Goal: Task Accomplishment & Management: Manage account settings

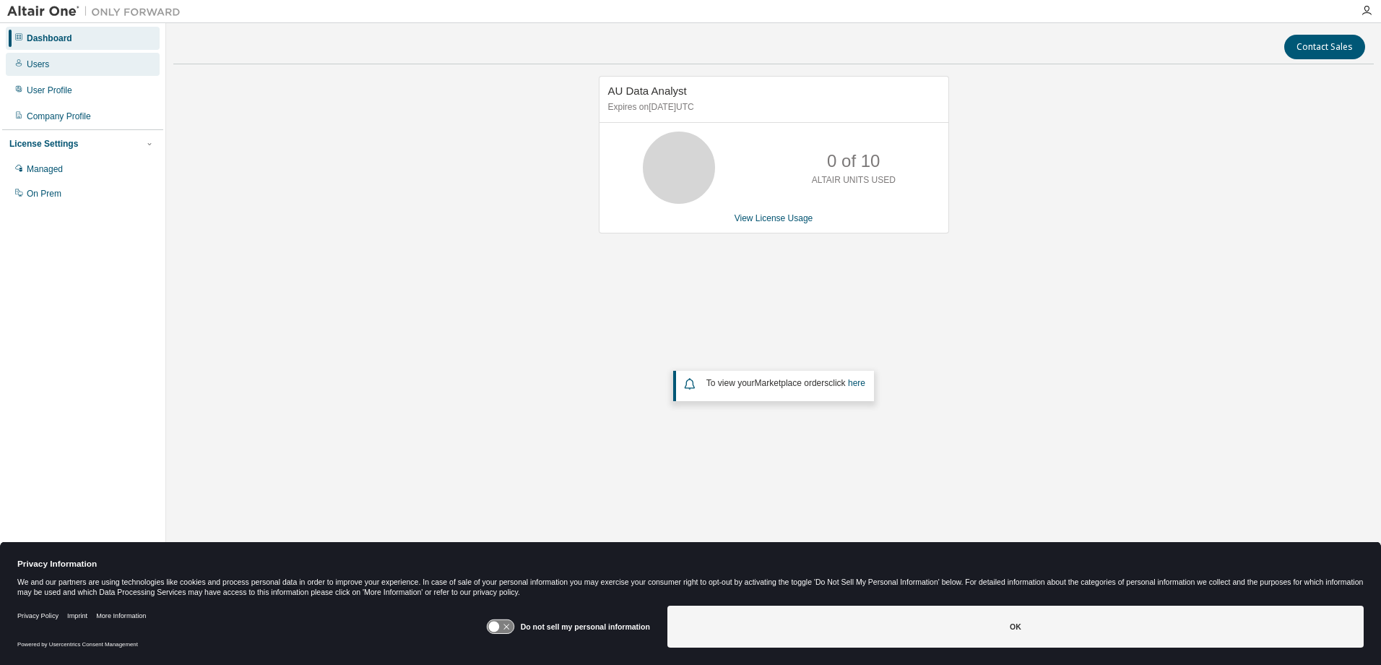
click at [32, 63] on div "Users" at bounding box center [38, 65] width 22 height 12
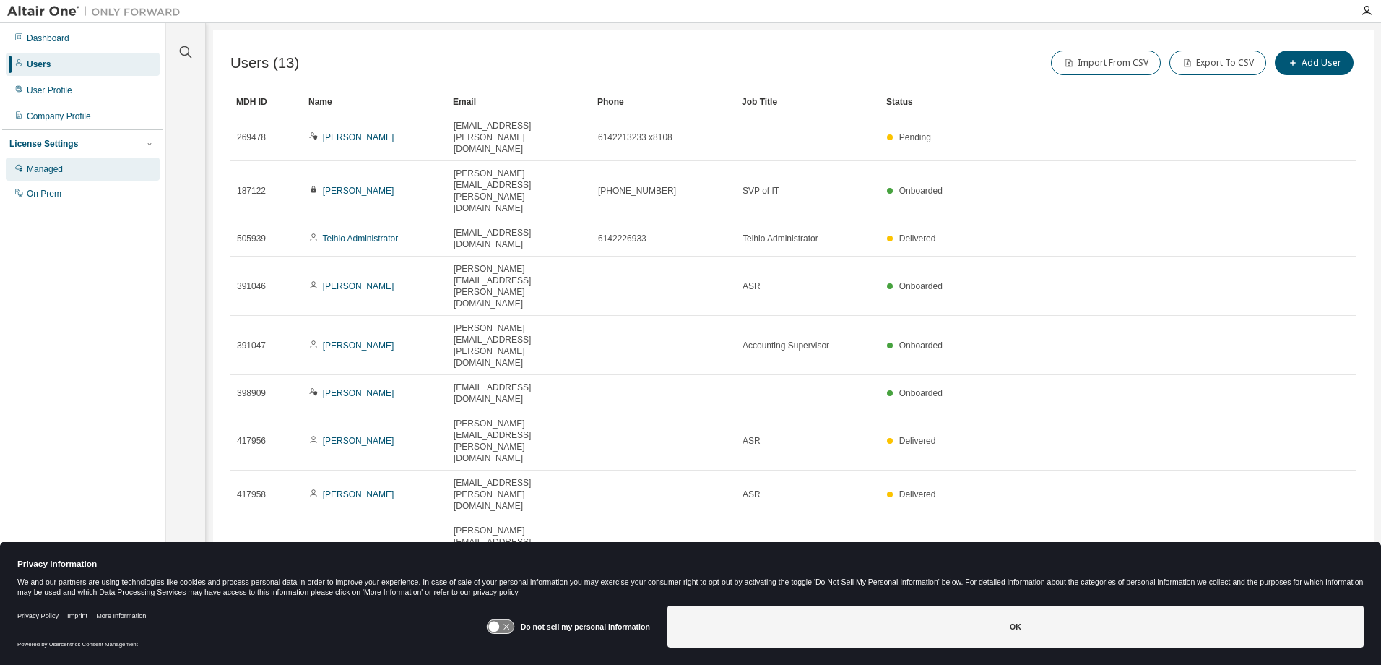
click at [55, 166] on div "Managed" at bounding box center [45, 169] width 36 height 12
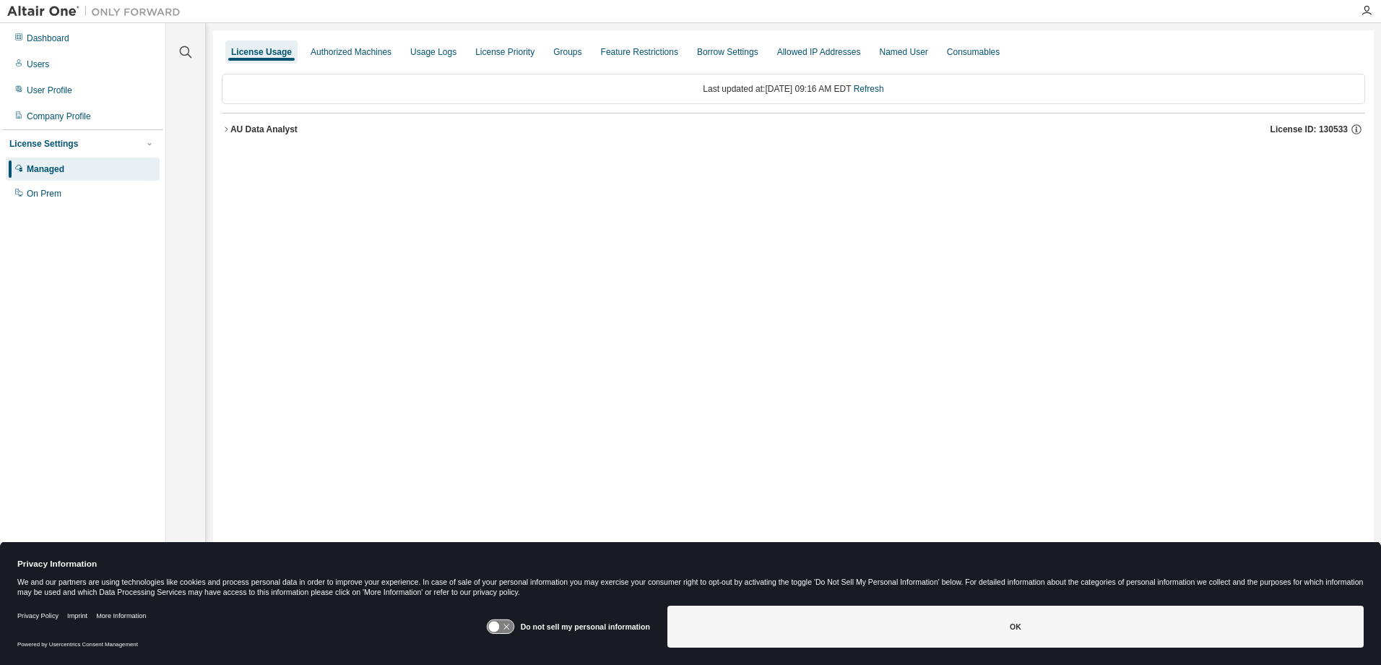
click at [227, 128] on icon "button" at bounding box center [226, 129] width 9 height 9
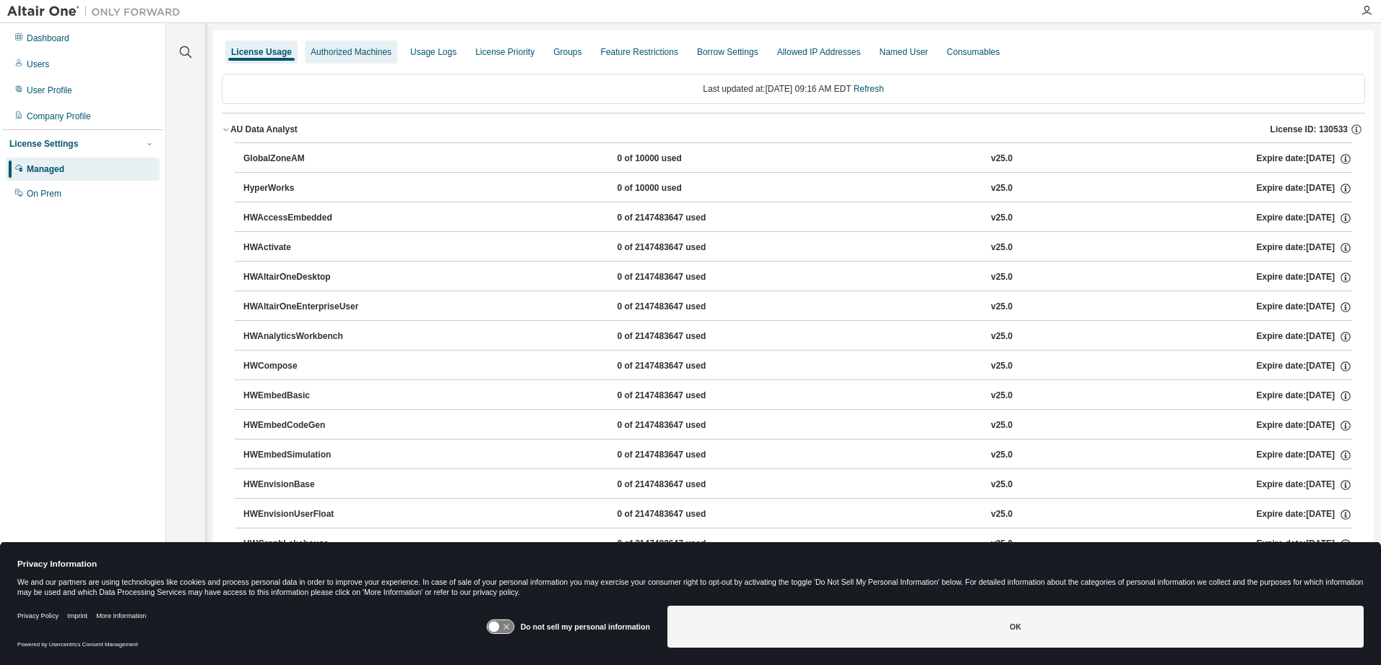
click at [354, 51] on div "Authorized Machines" at bounding box center [351, 52] width 81 height 12
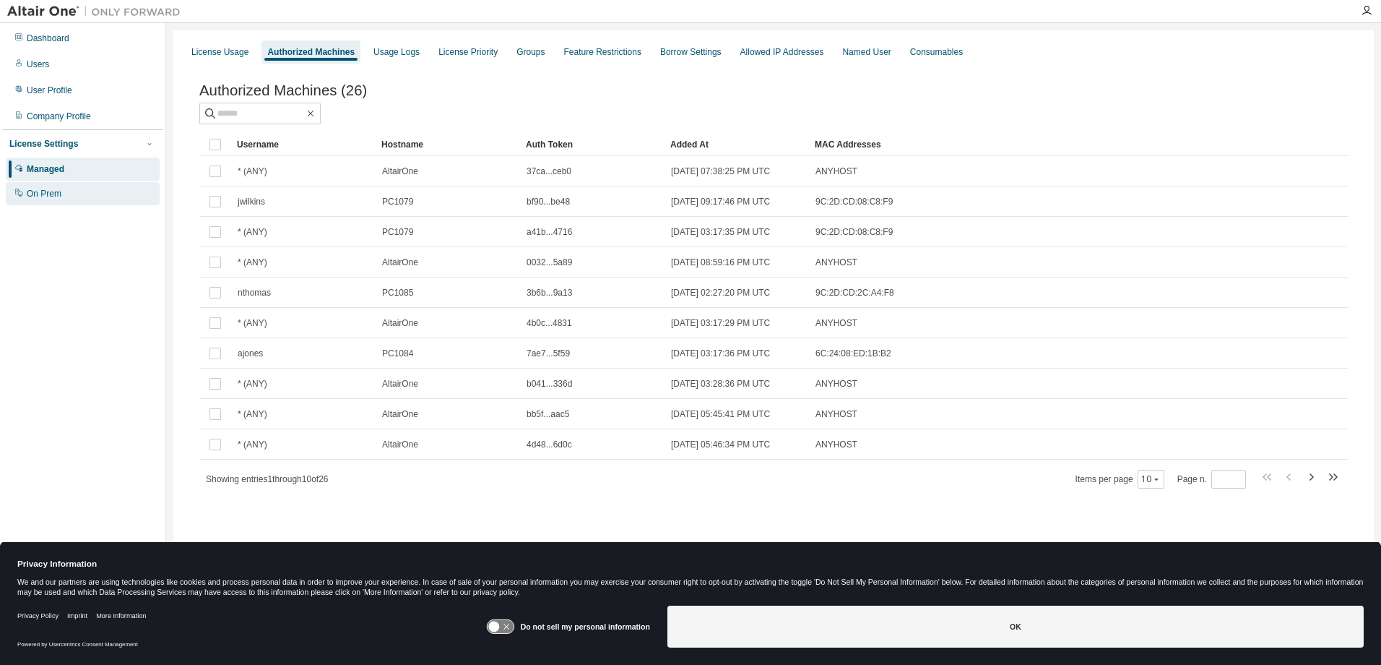
click at [59, 193] on div "On Prem" at bounding box center [44, 194] width 35 height 12
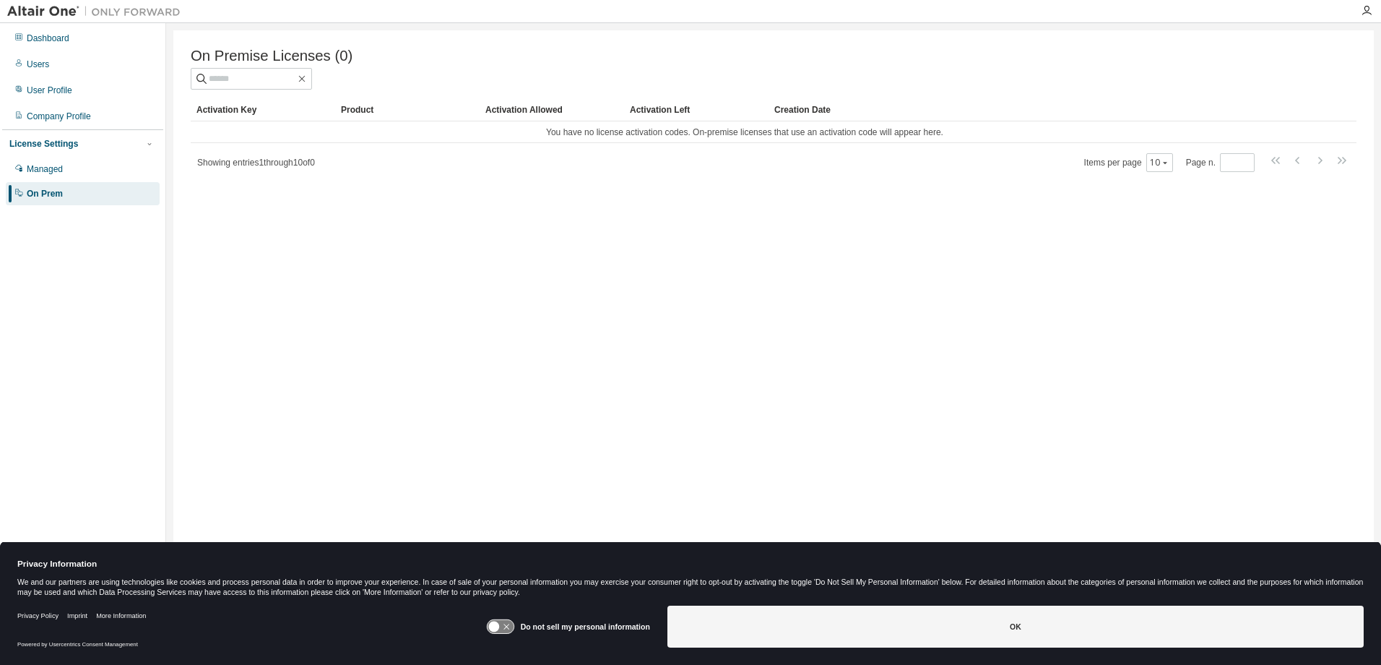
click at [234, 111] on div "Activation Key" at bounding box center [263, 109] width 133 height 23
click at [61, 192] on div "On Prem" at bounding box center [45, 194] width 36 height 12
click at [355, 116] on div "Product" at bounding box center [407, 109] width 133 height 23
click at [218, 113] on div "Activation Key" at bounding box center [263, 109] width 133 height 23
click at [312, 82] on span at bounding box center [251, 79] width 121 height 22
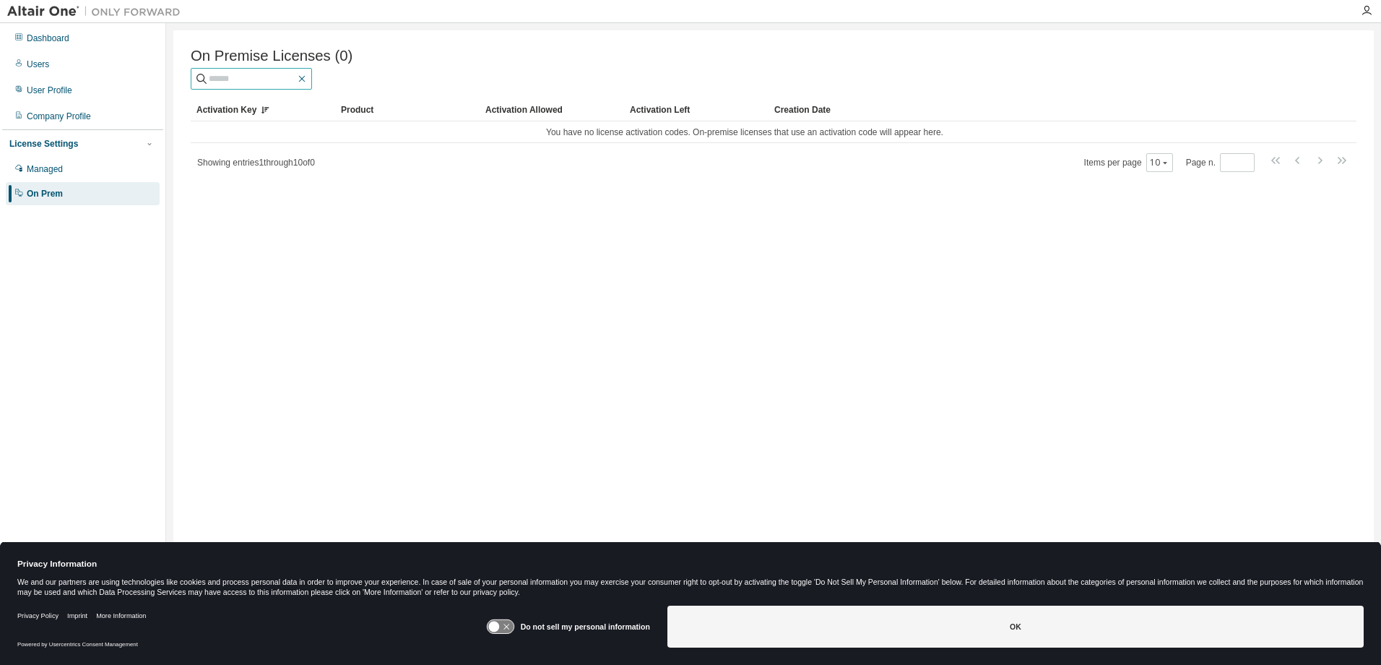
click at [308, 82] on icon "button" at bounding box center [302, 79] width 12 height 12
click at [55, 171] on div "Managed" at bounding box center [45, 169] width 36 height 12
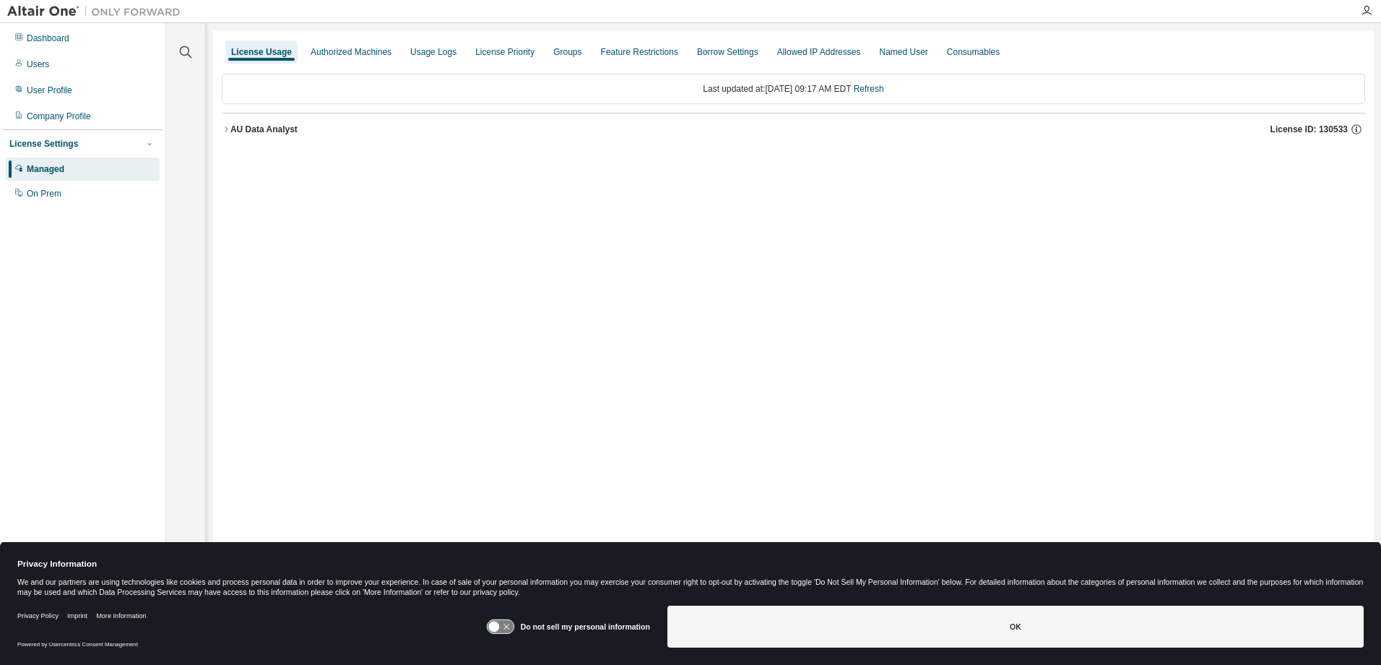
click at [228, 127] on icon "button" at bounding box center [226, 129] width 9 height 9
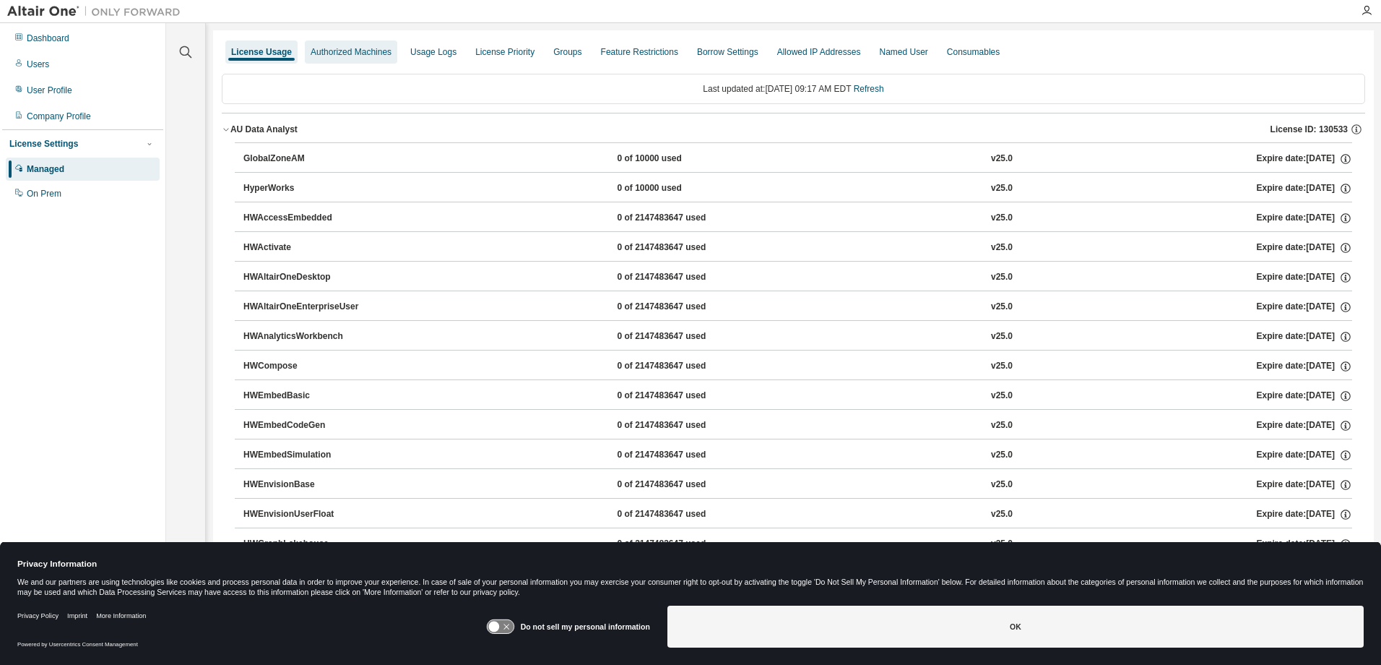
click at [349, 50] on div "Authorized Machines" at bounding box center [351, 52] width 81 height 12
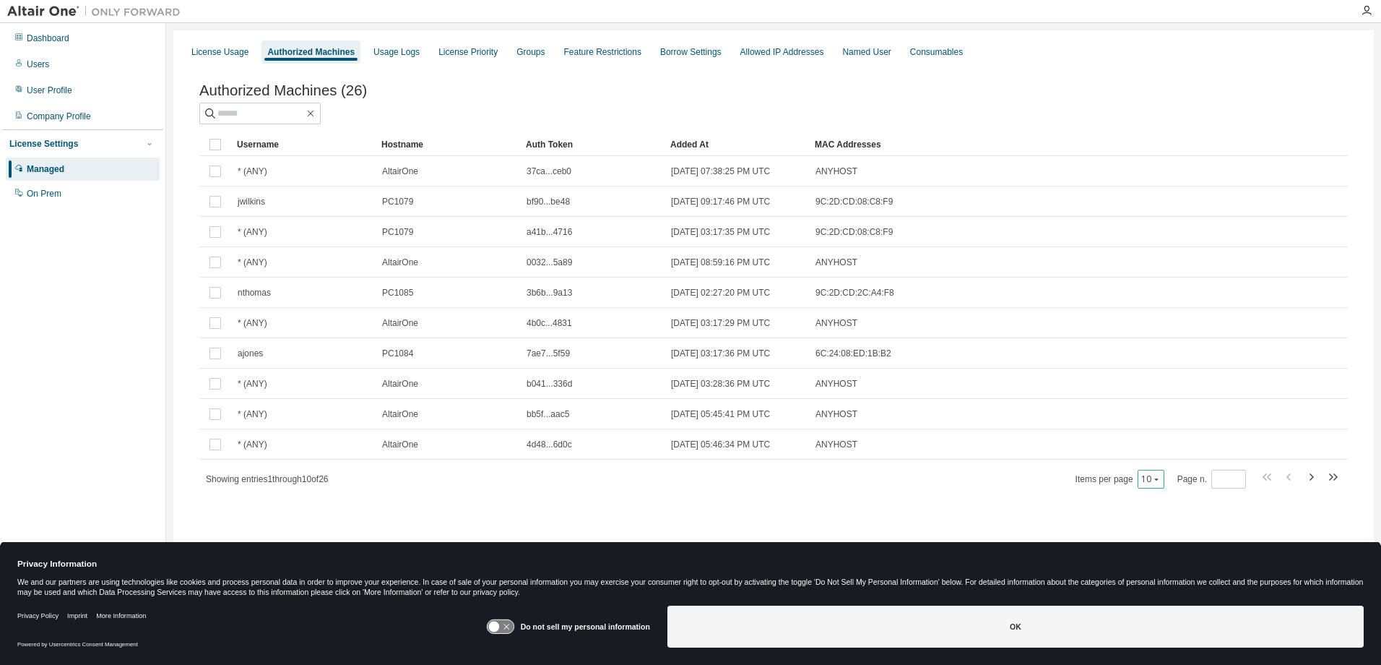
click at [1154, 481] on icon "button" at bounding box center [1156, 479] width 9 height 9
click at [1161, 533] on div "10 20 30 50 100" at bounding box center [1198, 536] width 116 height 87
click at [1163, 536] on div "30" at bounding box center [1198, 535] width 116 height 17
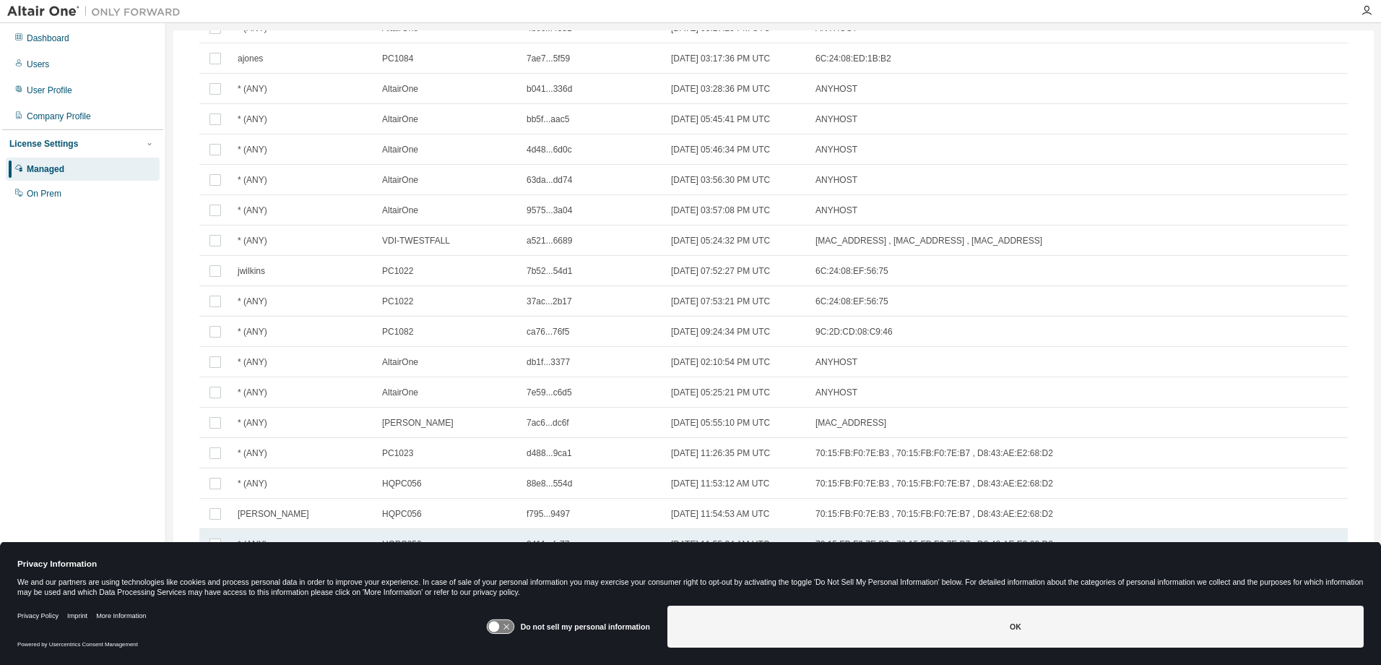
scroll to position [408, 0]
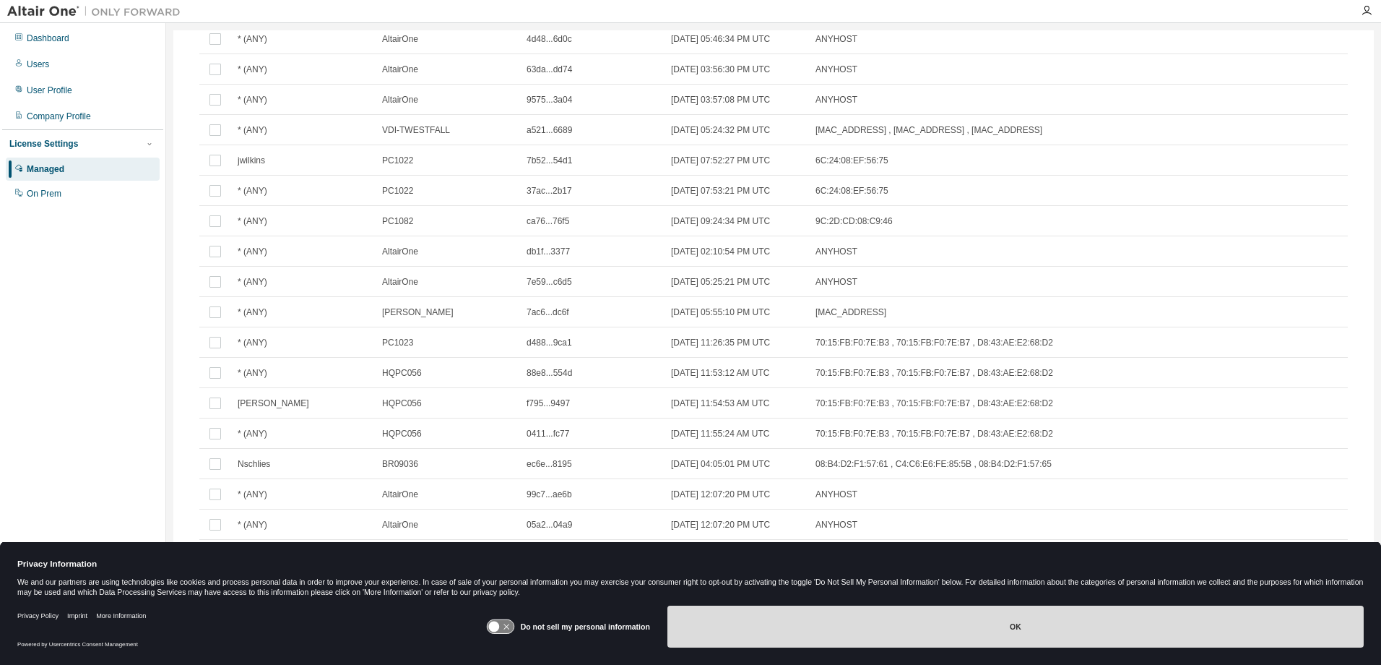
click at [858, 631] on button "OK" at bounding box center [1016, 626] width 696 height 42
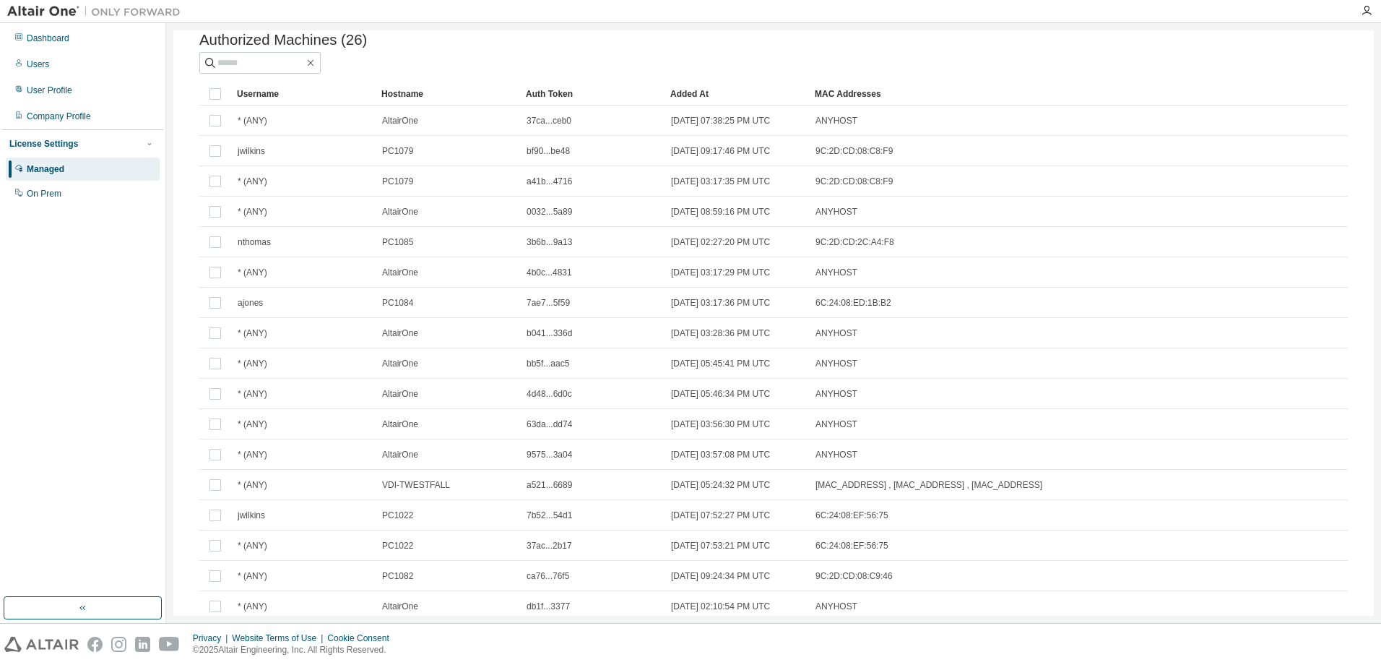
scroll to position [0, 0]
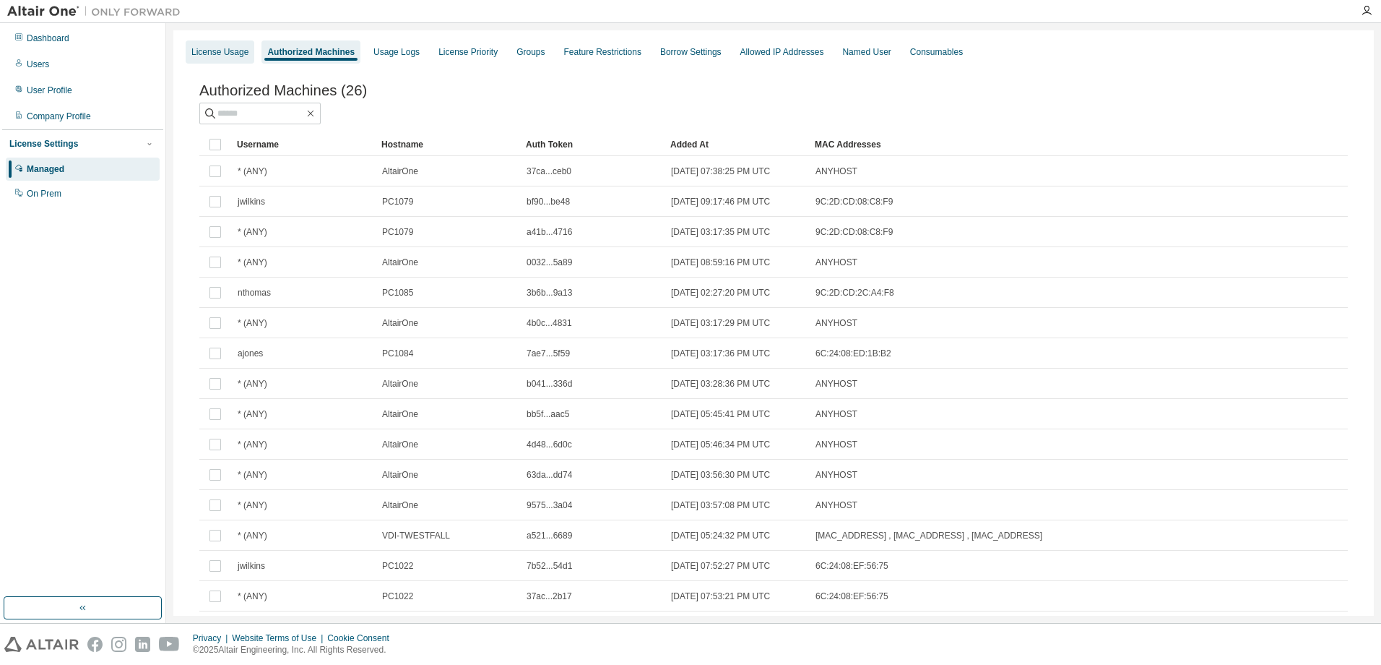
click at [220, 52] on div "License Usage" at bounding box center [219, 52] width 57 height 12
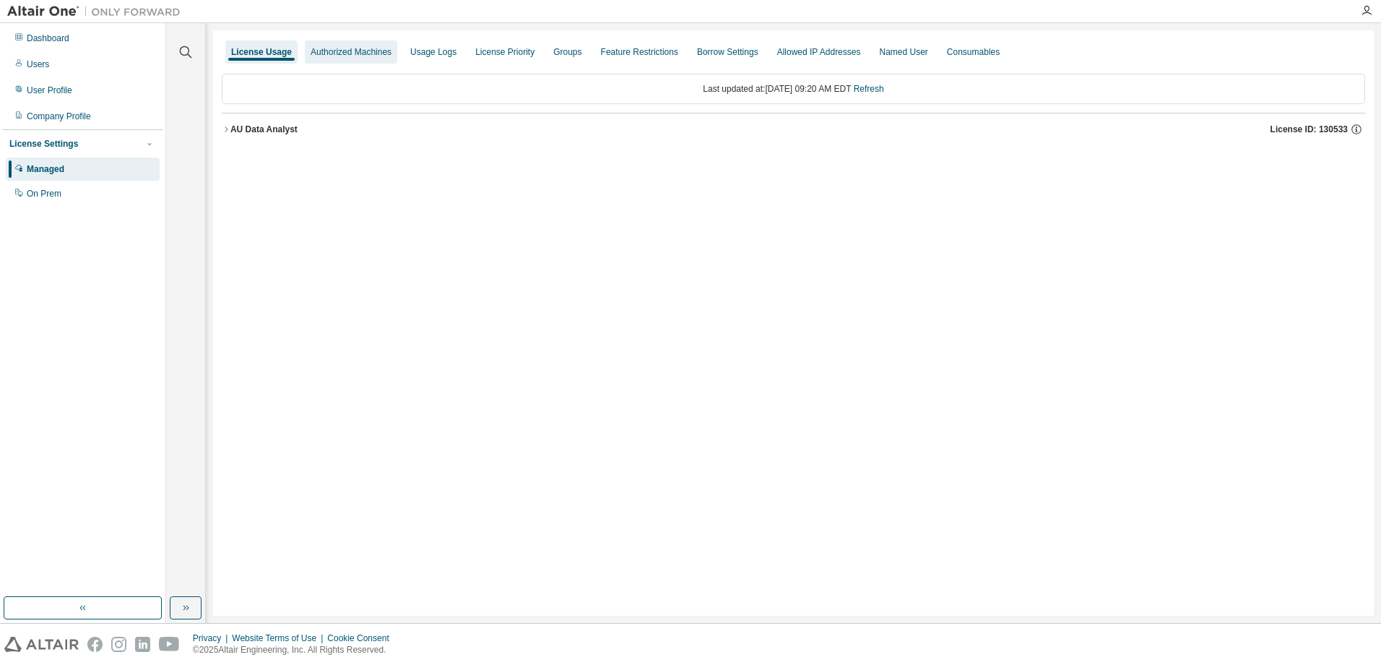
click at [350, 53] on div "Authorized Machines" at bounding box center [351, 52] width 81 height 12
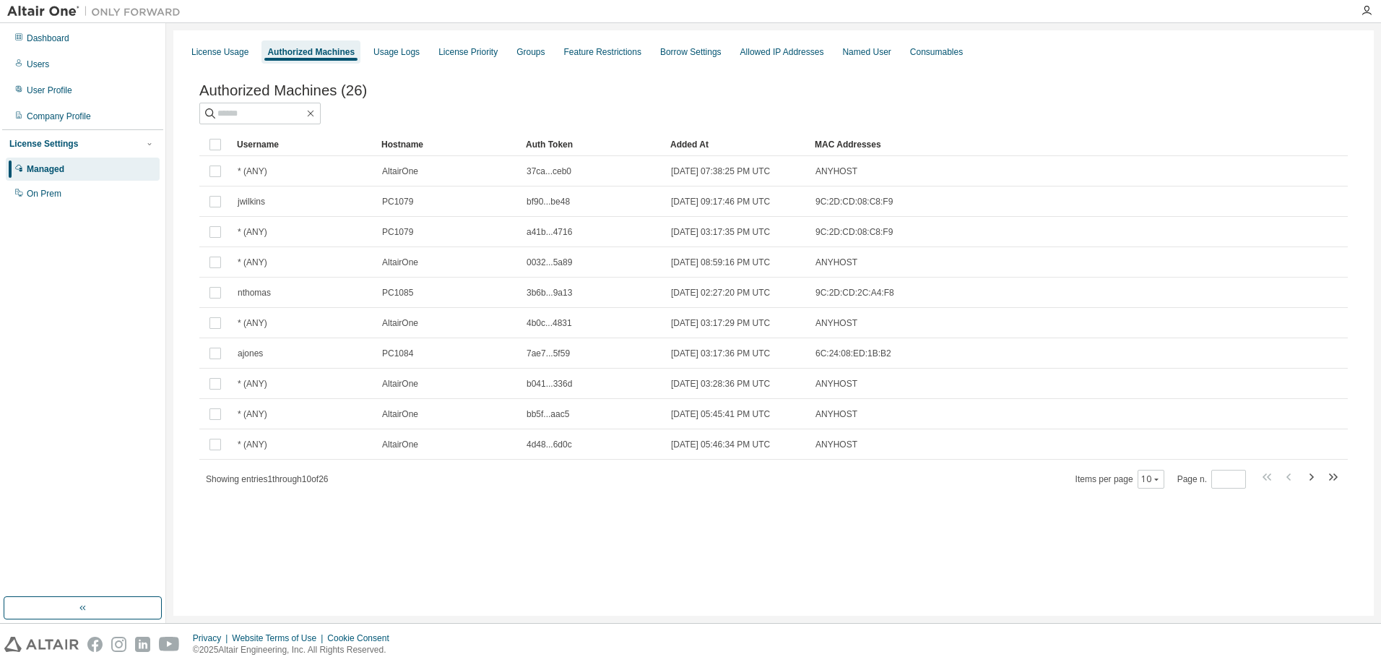
drag, startPoint x: 307, startPoint y: 50, endPoint x: 285, endPoint y: 53, distance: 22.6
click at [285, 53] on div "Authorized Machines" at bounding box center [310, 52] width 87 height 12
click at [61, 169] on div "Managed" at bounding box center [46, 169] width 38 height 12
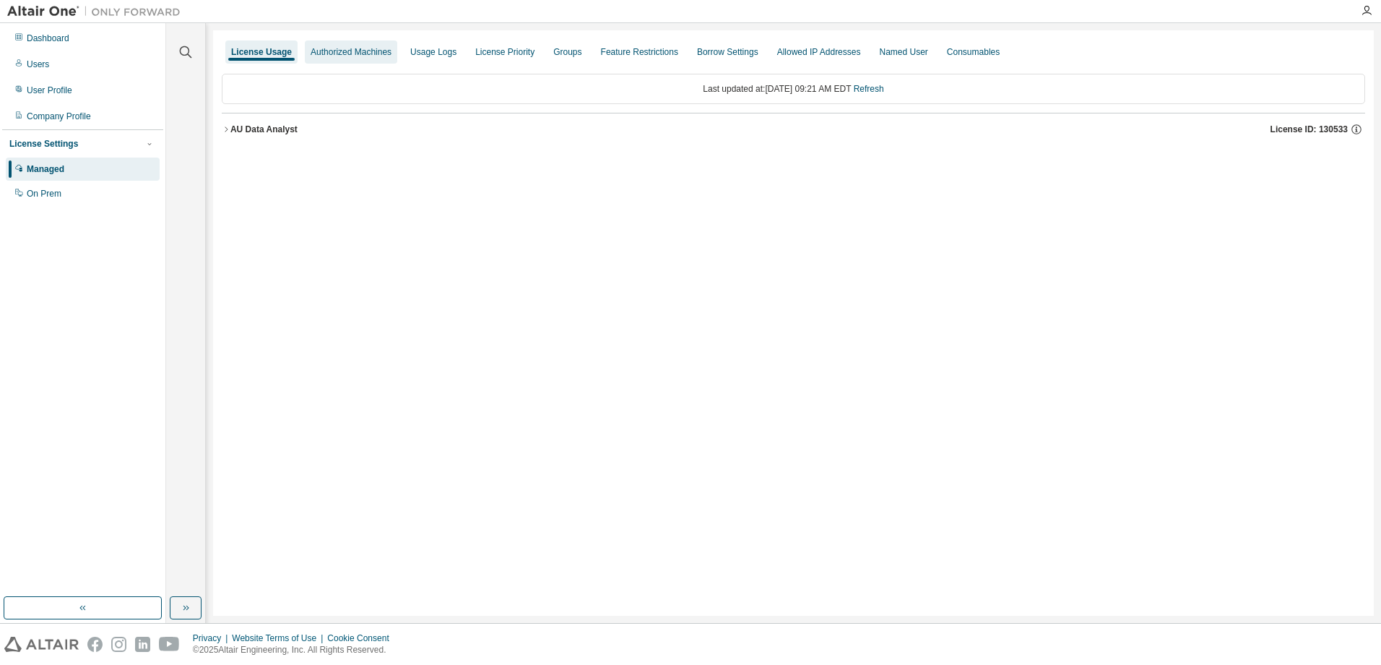
click at [338, 54] on div "Authorized Machines" at bounding box center [351, 52] width 81 height 12
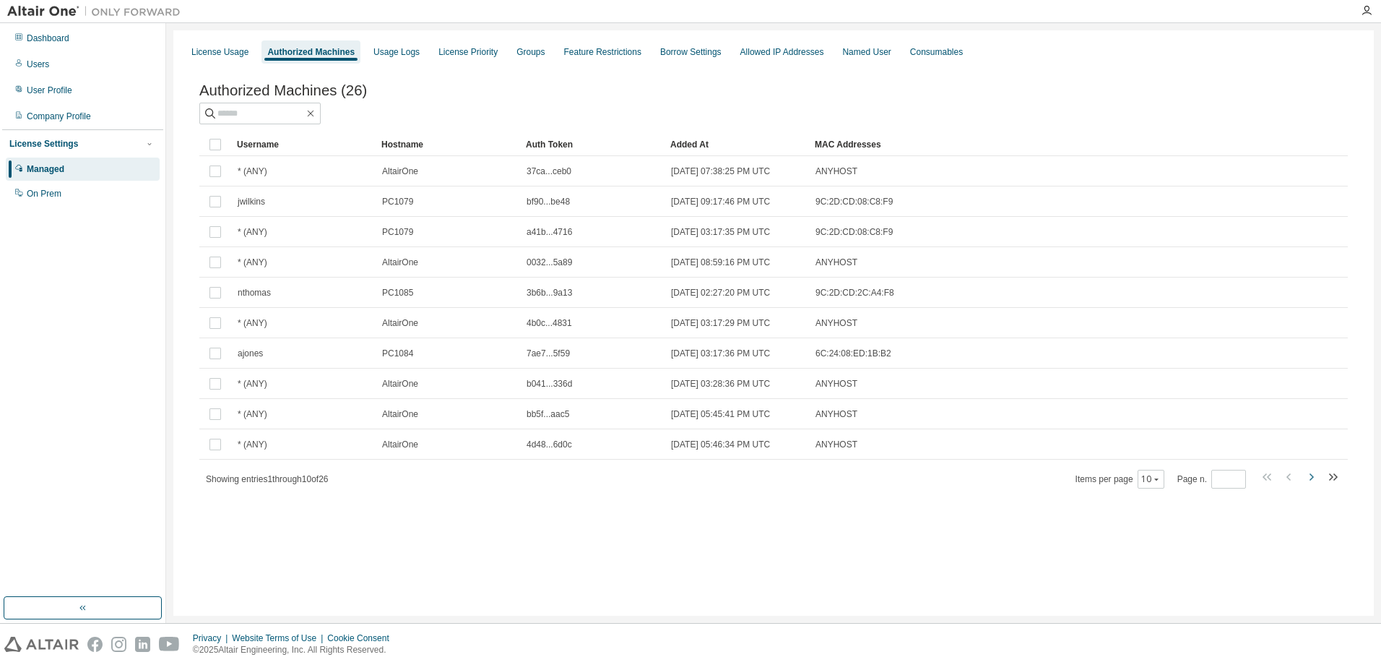
click at [1312, 480] on icon "button" at bounding box center [1311, 476] width 17 height 17
type input "*"
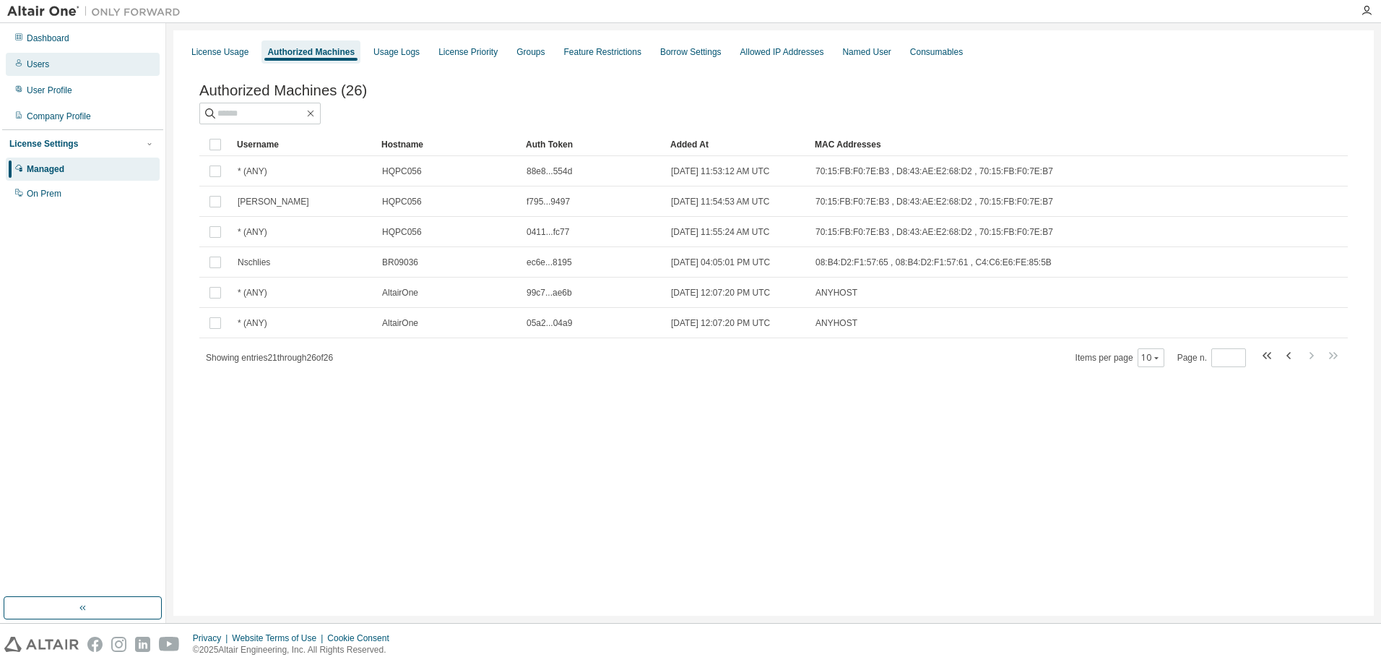
click at [51, 65] on div "Users" at bounding box center [83, 64] width 154 height 23
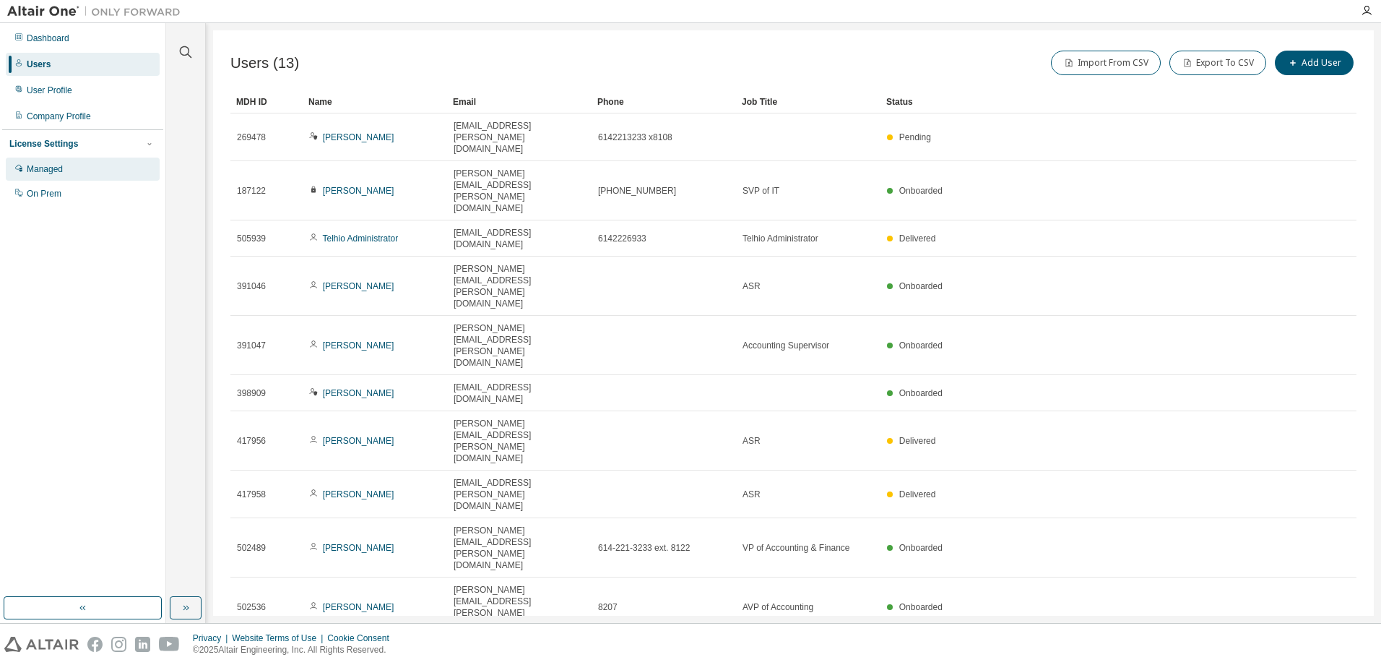
click at [56, 173] on div "Managed" at bounding box center [45, 169] width 36 height 12
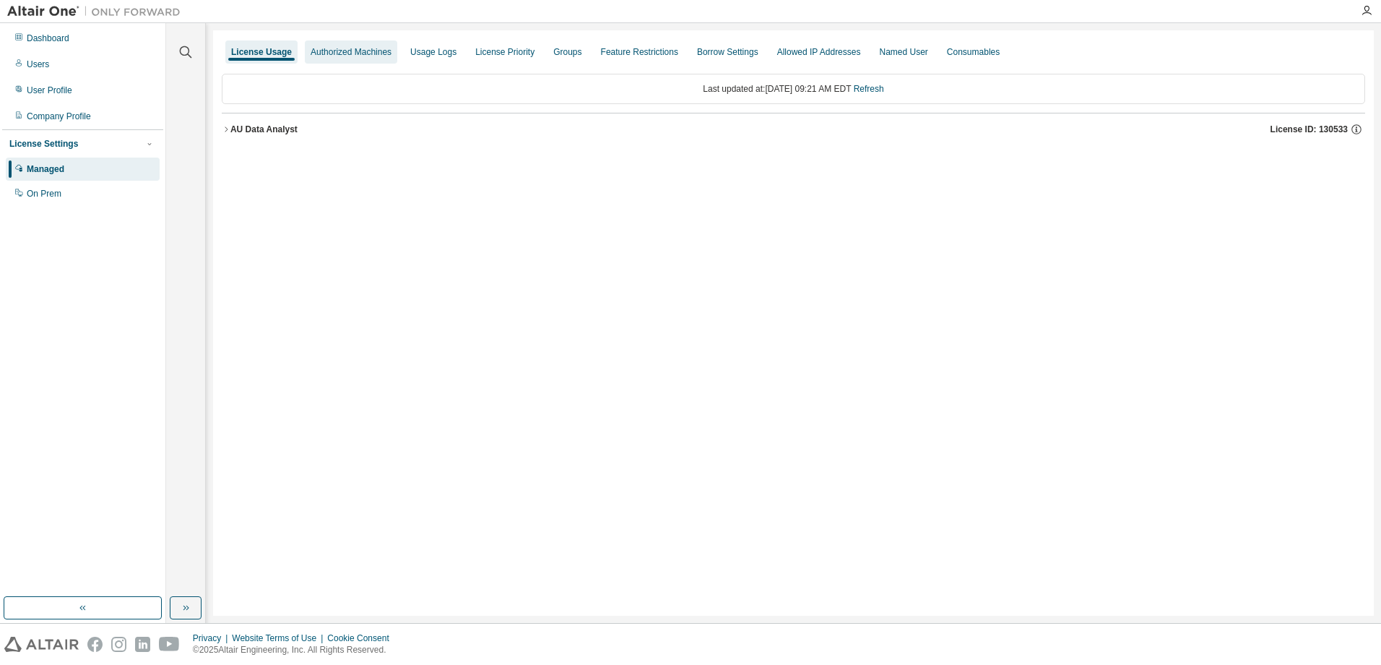
click at [340, 54] on div "Authorized Machines" at bounding box center [351, 52] width 81 height 12
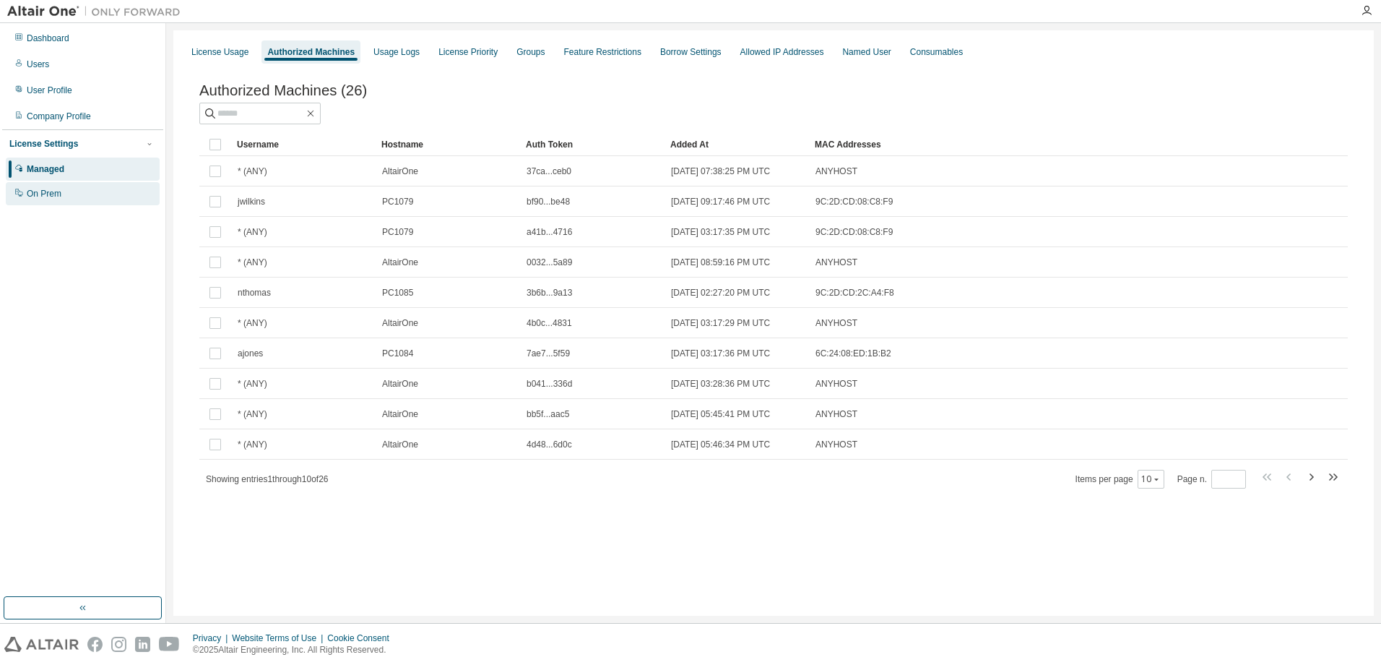
click at [36, 192] on div "On Prem" at bounding box center [44, 194] width 35 height 12
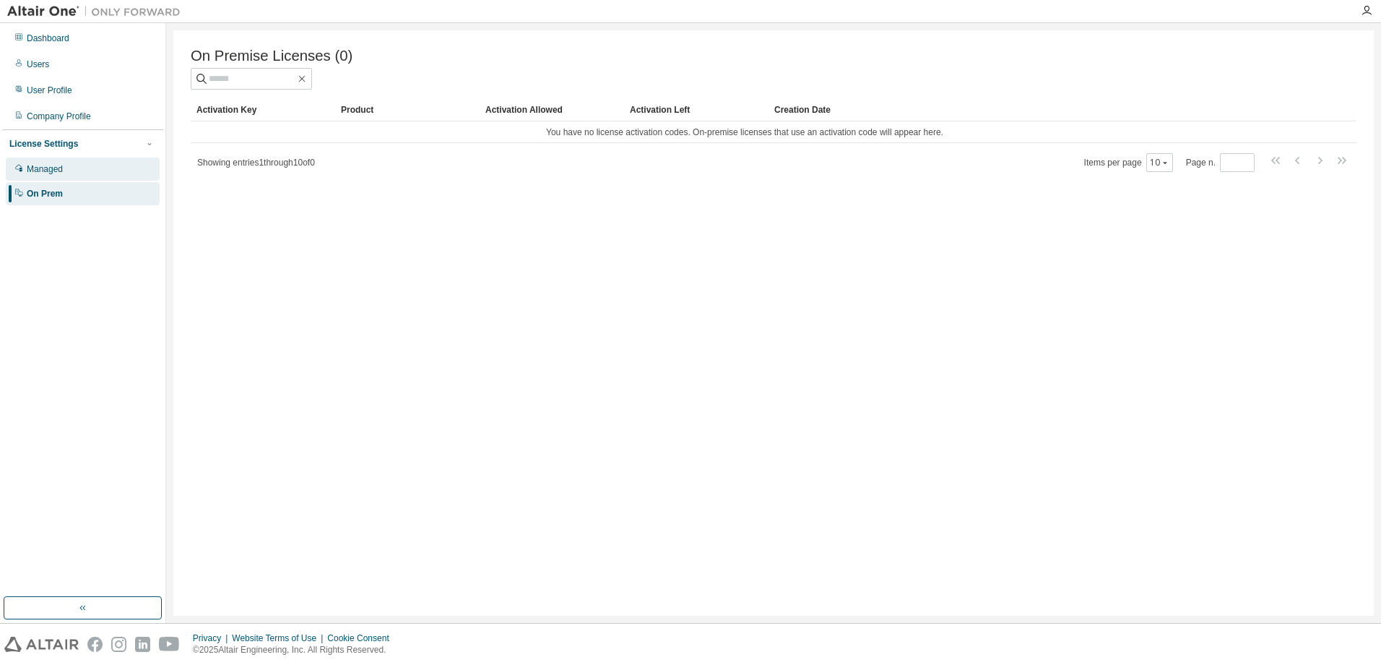
click at [43, 178] on div "Managed" at bounding box center [83, 168] width 154 height 23
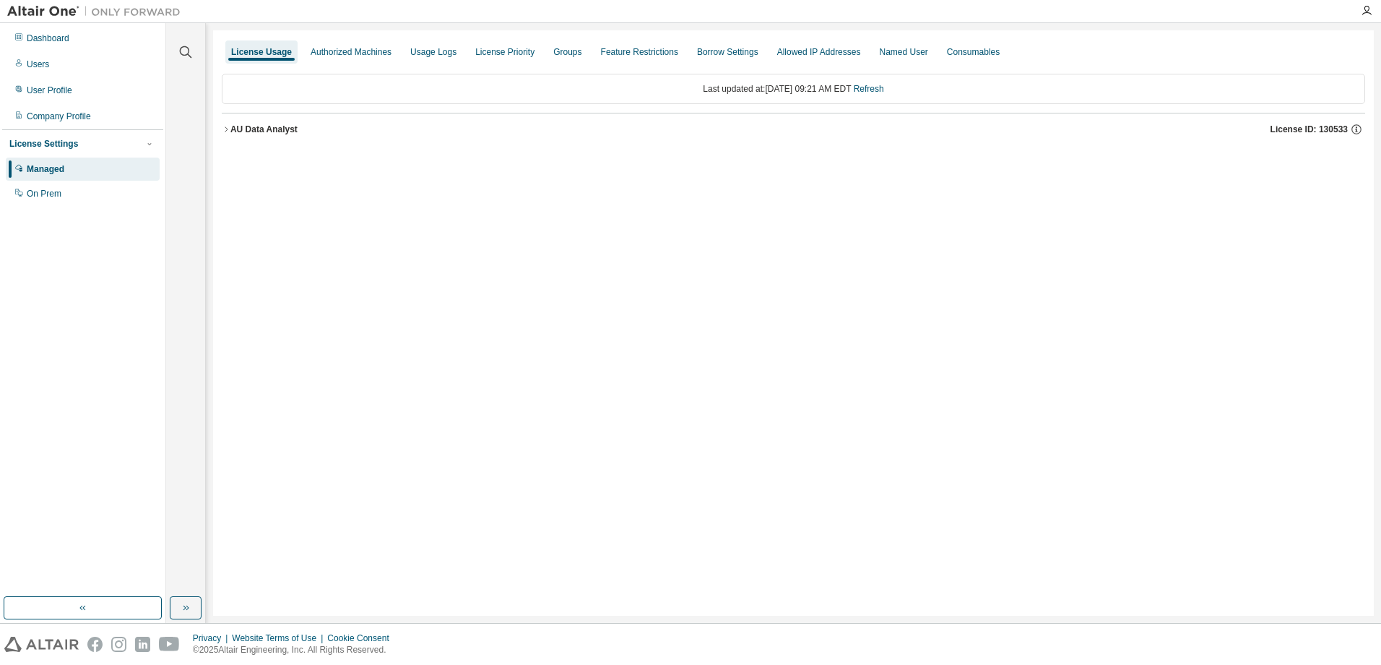
click at [225, 129] on icon "button" at bounding box center [226, 129] width 9 height 9
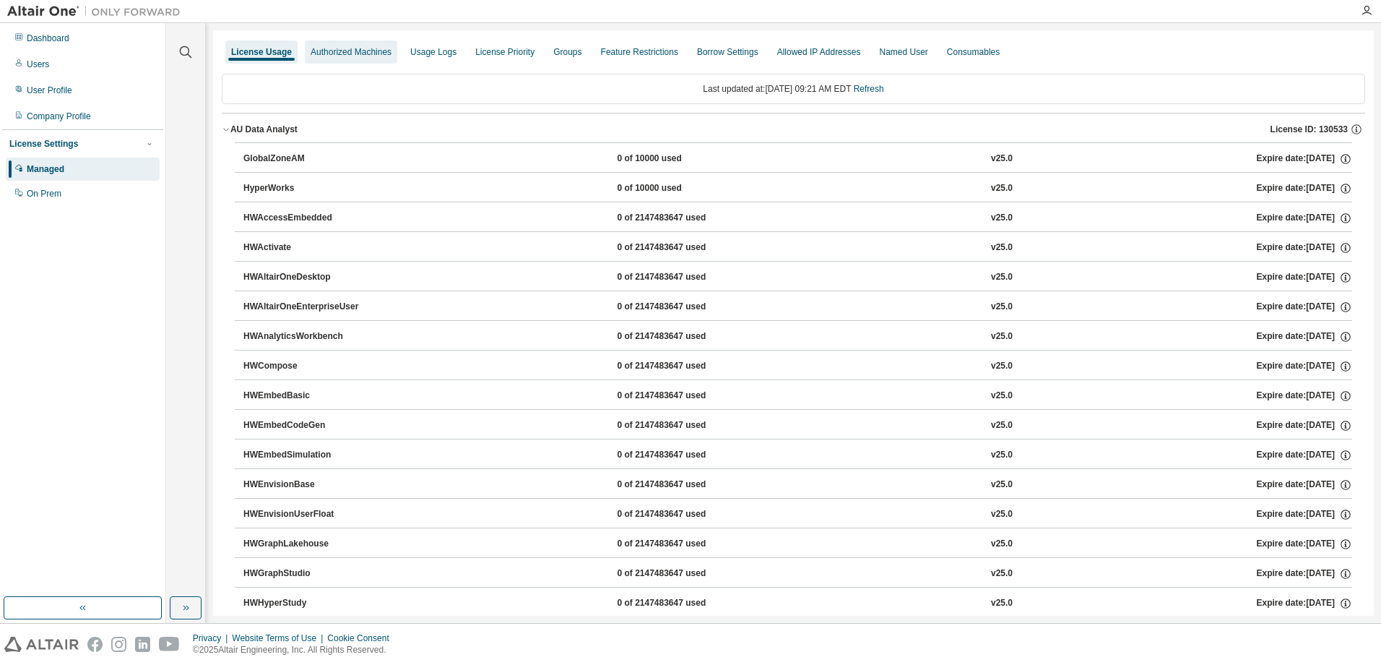
click at [348, 48] on div "Authorized Machines" at bounding box center [351, 52] width 81 height 12
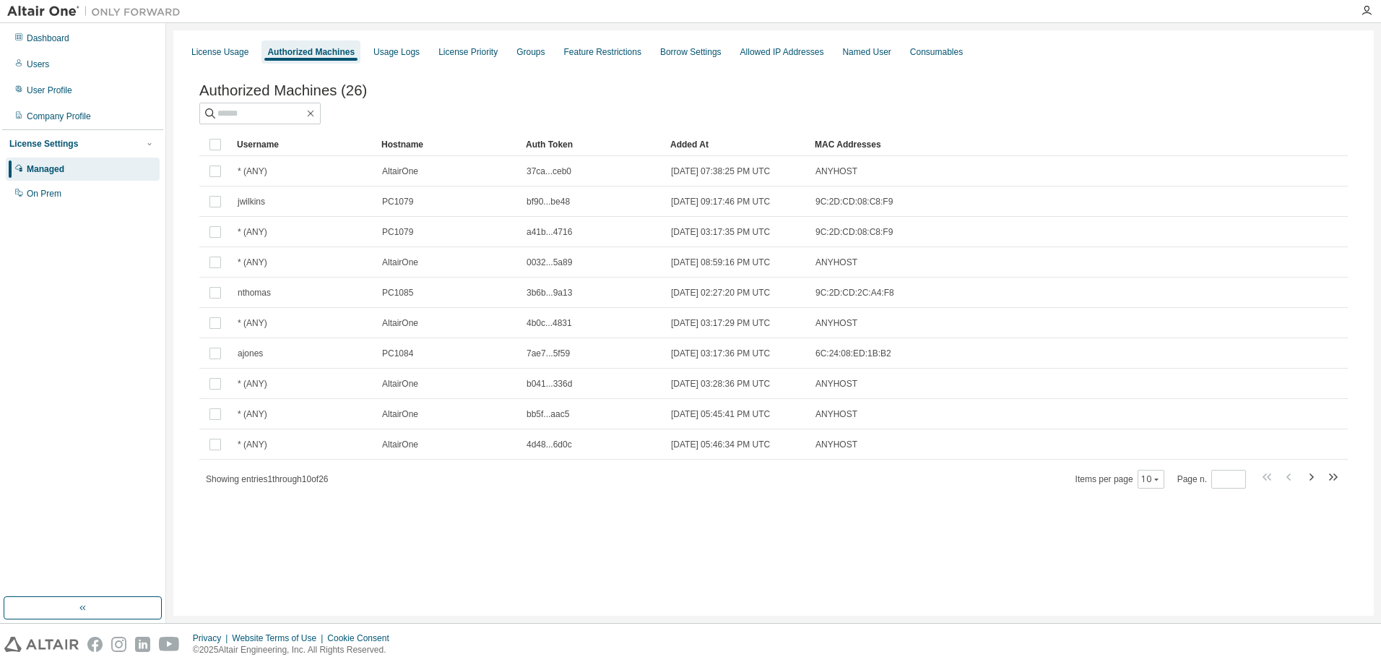
click at [319, 60] on div "Authorized Machines" at bounding box center [311, 51] width 99 height 23
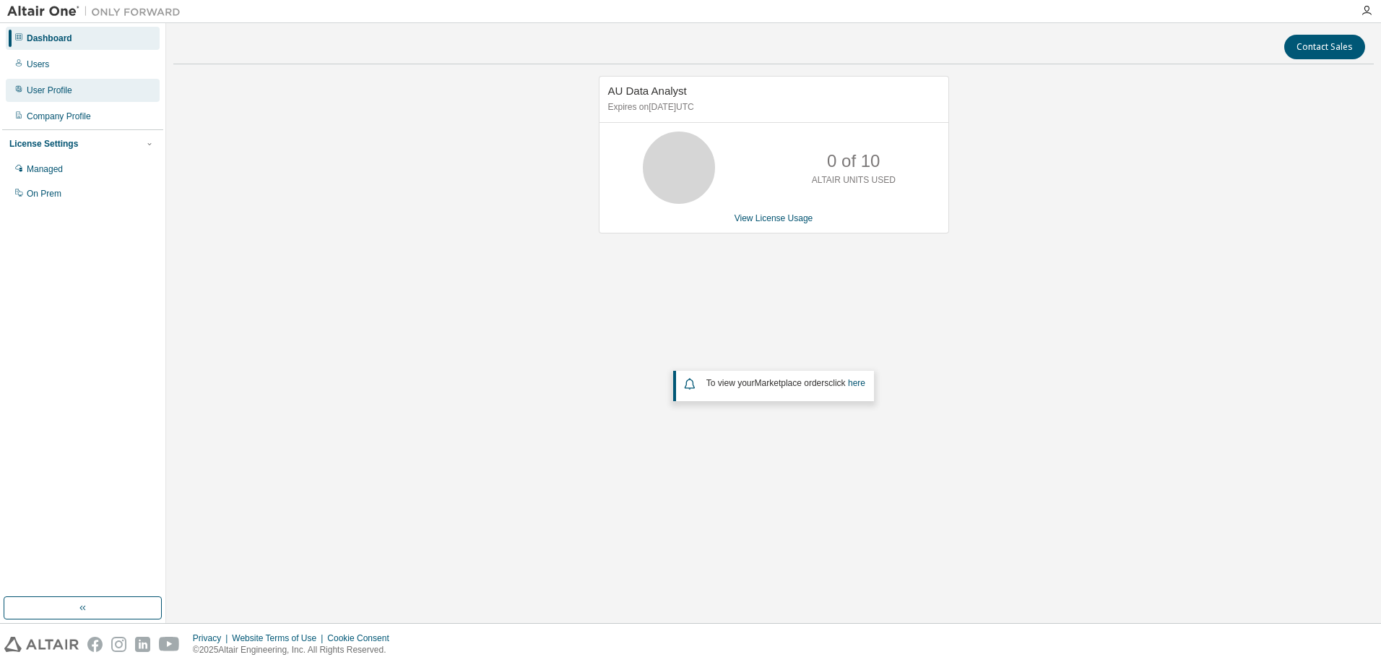
click at [44, 89] on div "User Profile" at bounding box center [50, 91] width 46 height 12
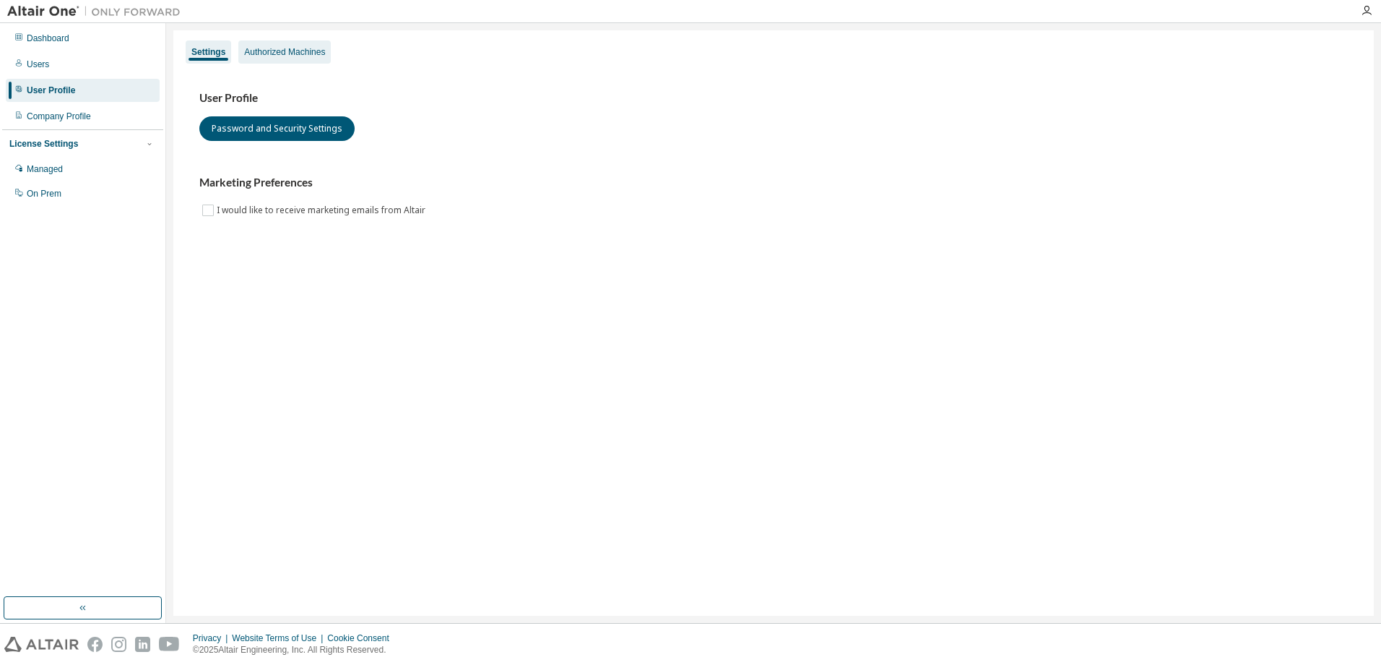
click at [295, 49] on div "Authorized Machines" at bounding box center [284, 52] width 81 height 12
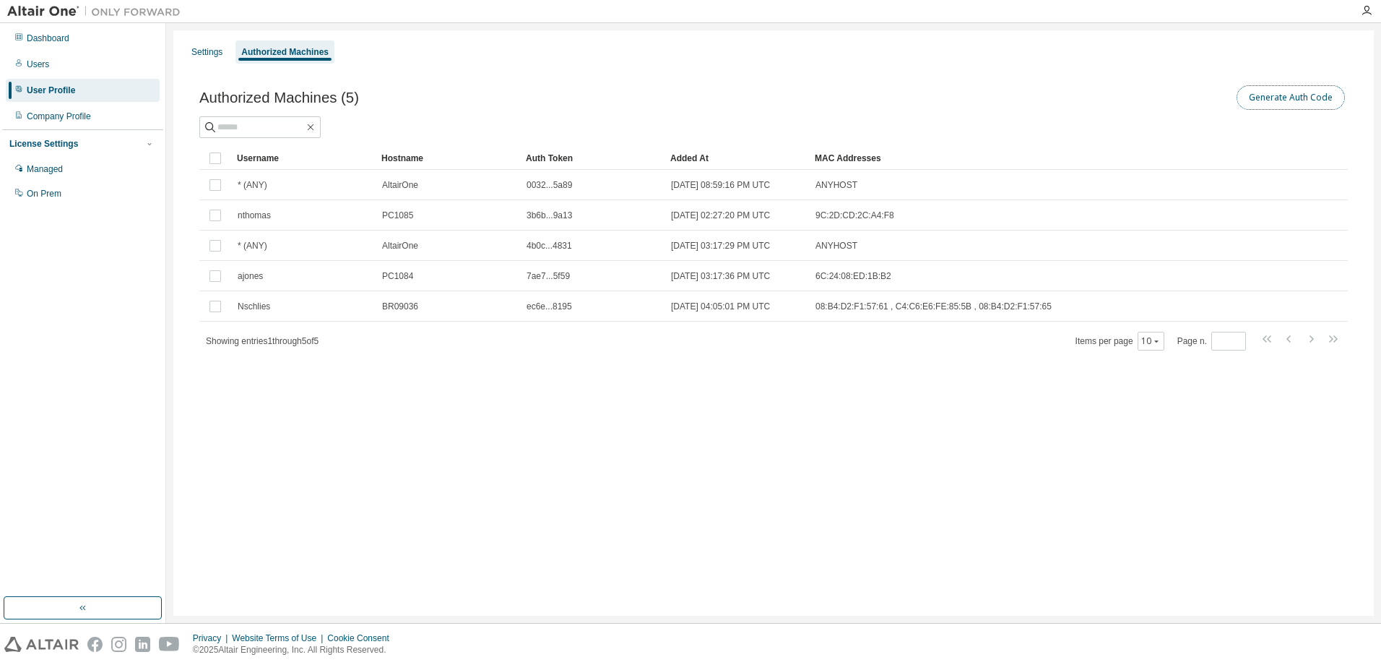
click at [1296, 98] on button "Generate Auth Code" at bounding box center [1291, 97] width 108 height 25
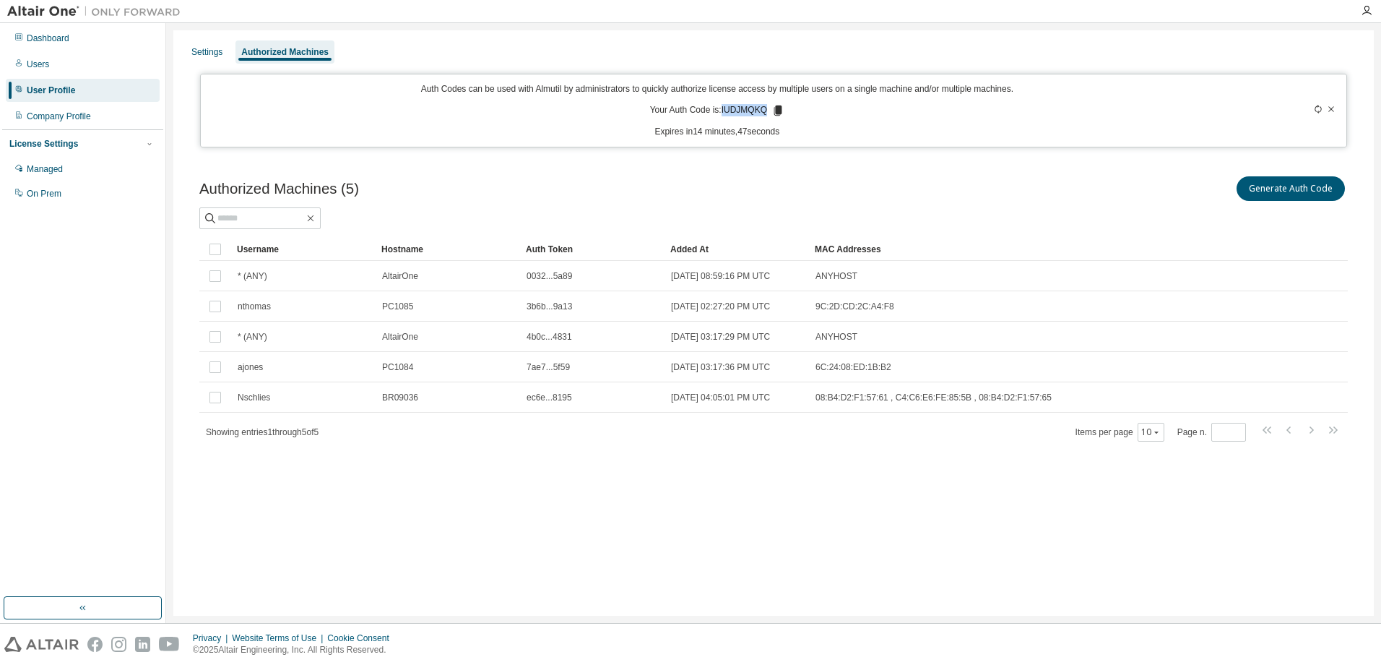
drag, startPoint x: 722, startPoint y: 110, endPoint x: 764, endPoint y: 109, distance: 41.9
click at [764, 109] on p "Your Auth Code is: IUDJMQKQ" at bounding box center [717, 110] width 134 height 13
copy p "IUDJMQKQ"
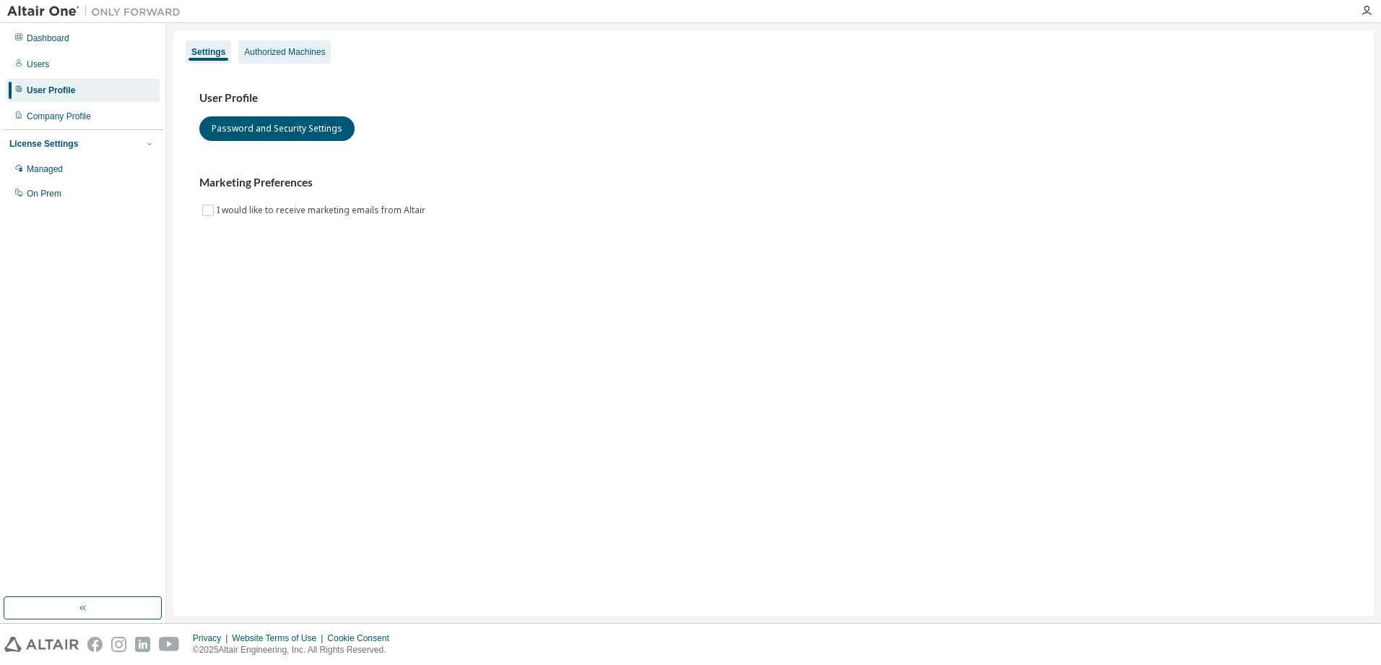
click at [286, 49] on div "Authorized Machines" at bounding box center [284, 52] width 81 height 12
